Goal: Navigation & Orientation: Understand site structure

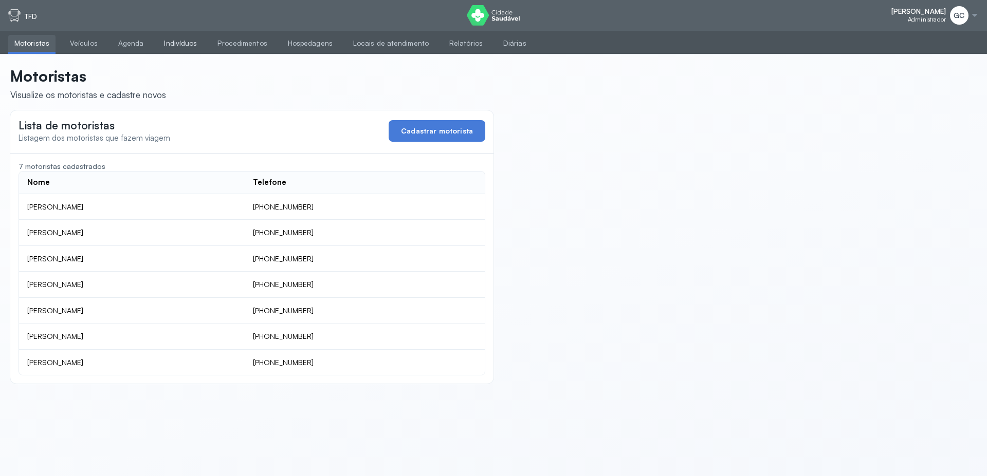
click at [169, 38] on link "Indivíduos" at bounding box center [180, 43] width 45 height 17
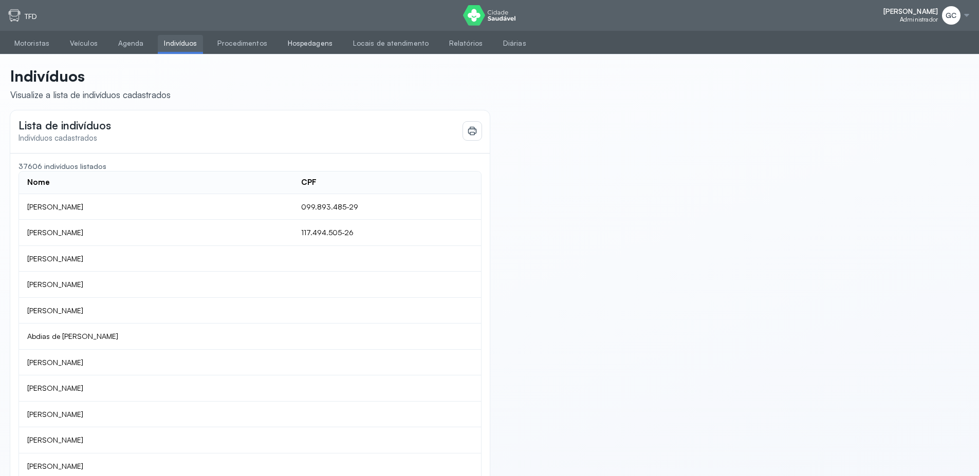
click at [288, 47] on link "Hospedagens" at bounding box center [310, 43] width 57 height 17
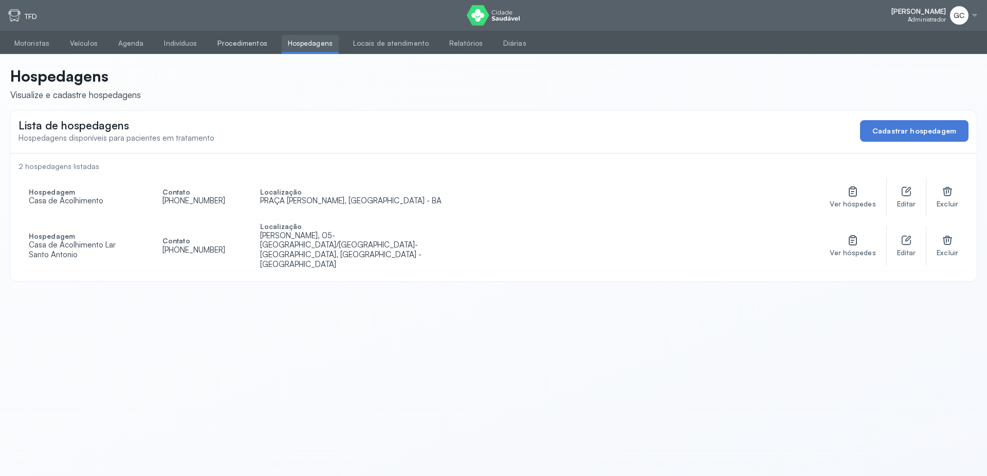
click at [225, 39] on link "Procedimentos" at bounding box center [242, 43] width 62 height 17
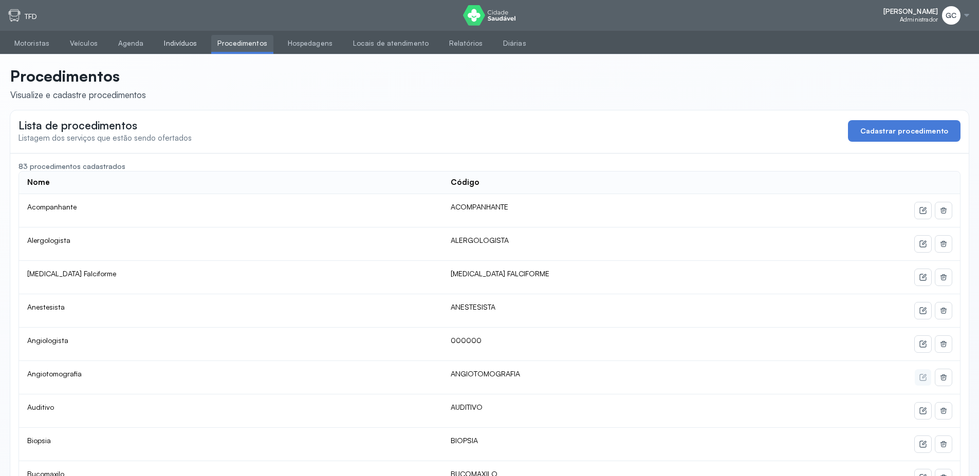
click at [168, 43] on link "Indivíduos" at bounding box center [180, 43] width 45 height 17
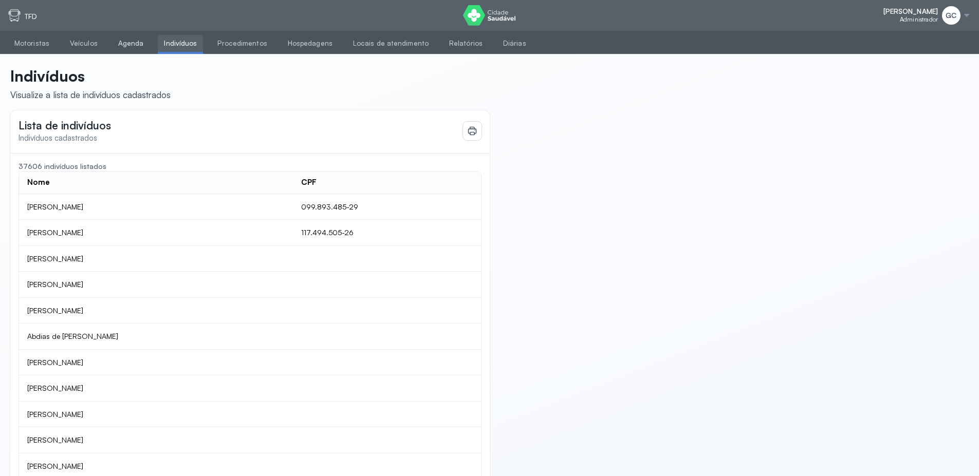
click at [123, 46] on link "Agenda" at bounding box center [131, 43] width 38 height 17
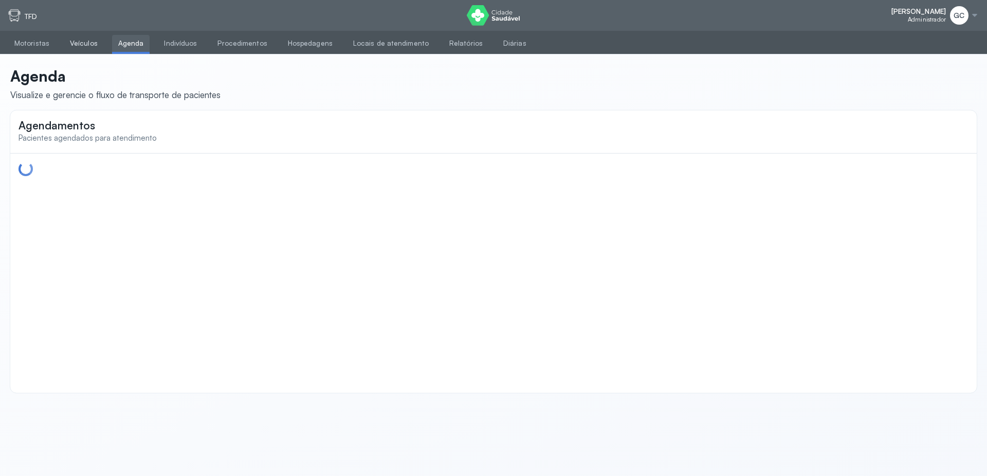
click at [80, 43] on link "Veículos" at bounding box center [84, 43] width 40 height 17
